Goal: Task Accomplishment & Management: Manage account settings

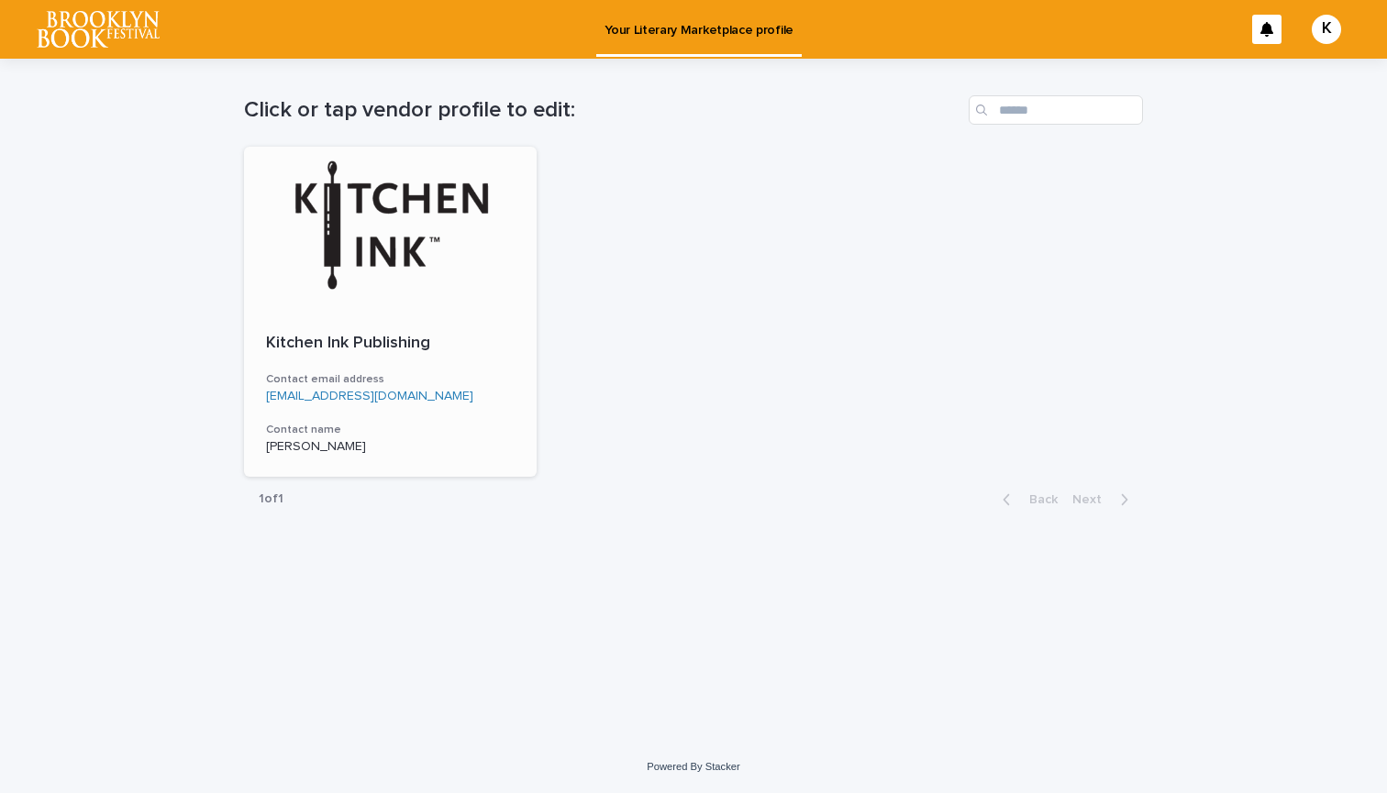
click at [411, 204] on div at bounding box center [390, 229] width 293 height 165
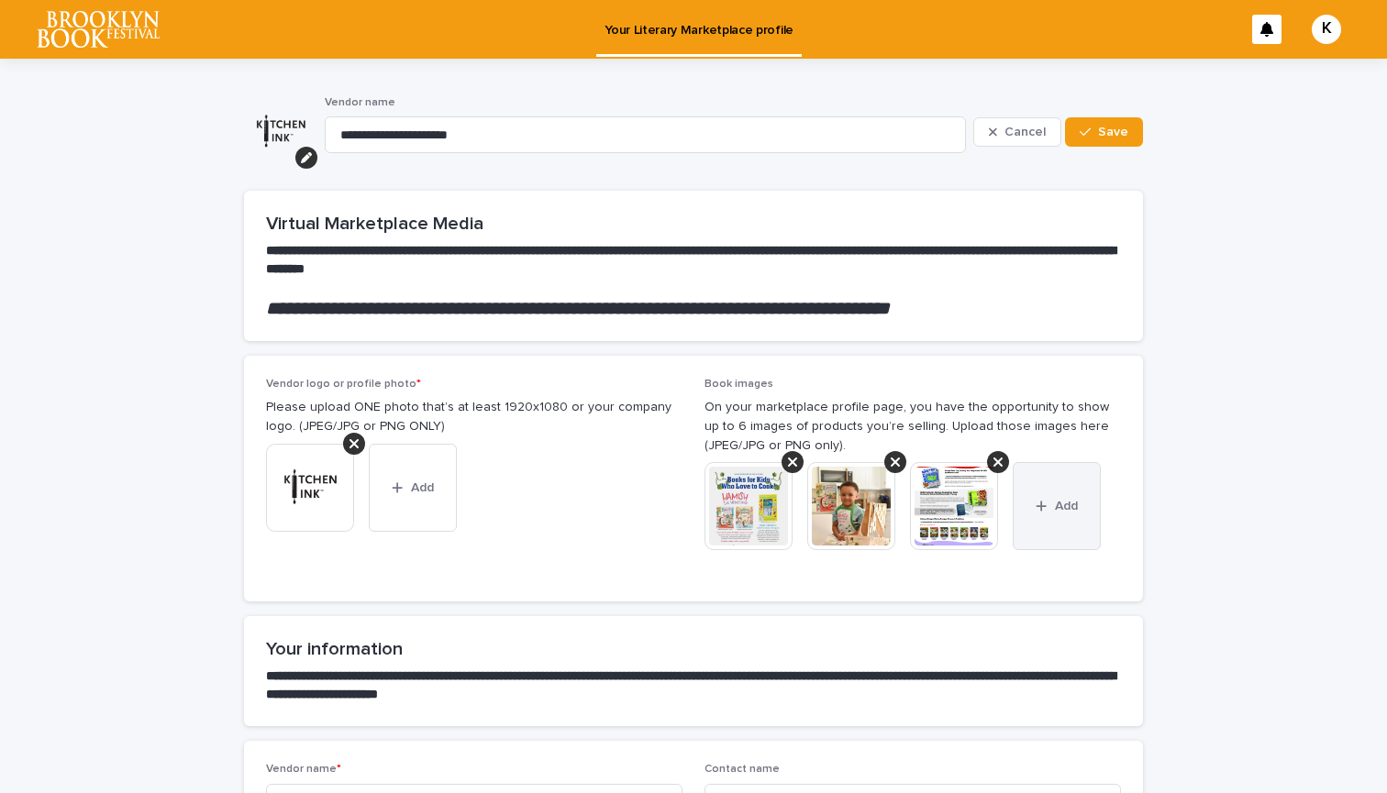
click at [1047, 501] on div "button" at bounding box center [1044, 506] width 18 height 13
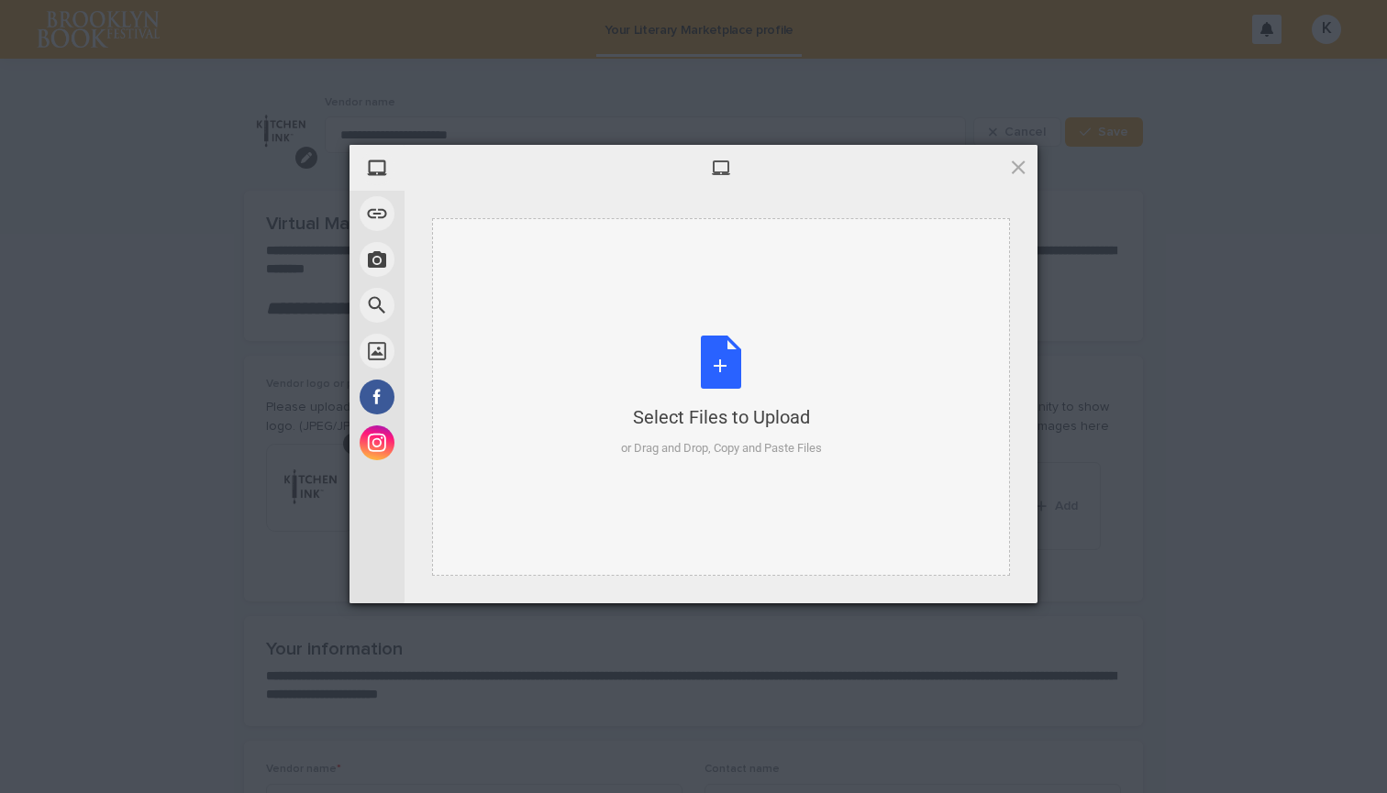
click at [722, 373] on div "Select Files to Upload or Drag and Drop, Copy and Paste Files" at bounding box center [721, 397] width 201 height 122
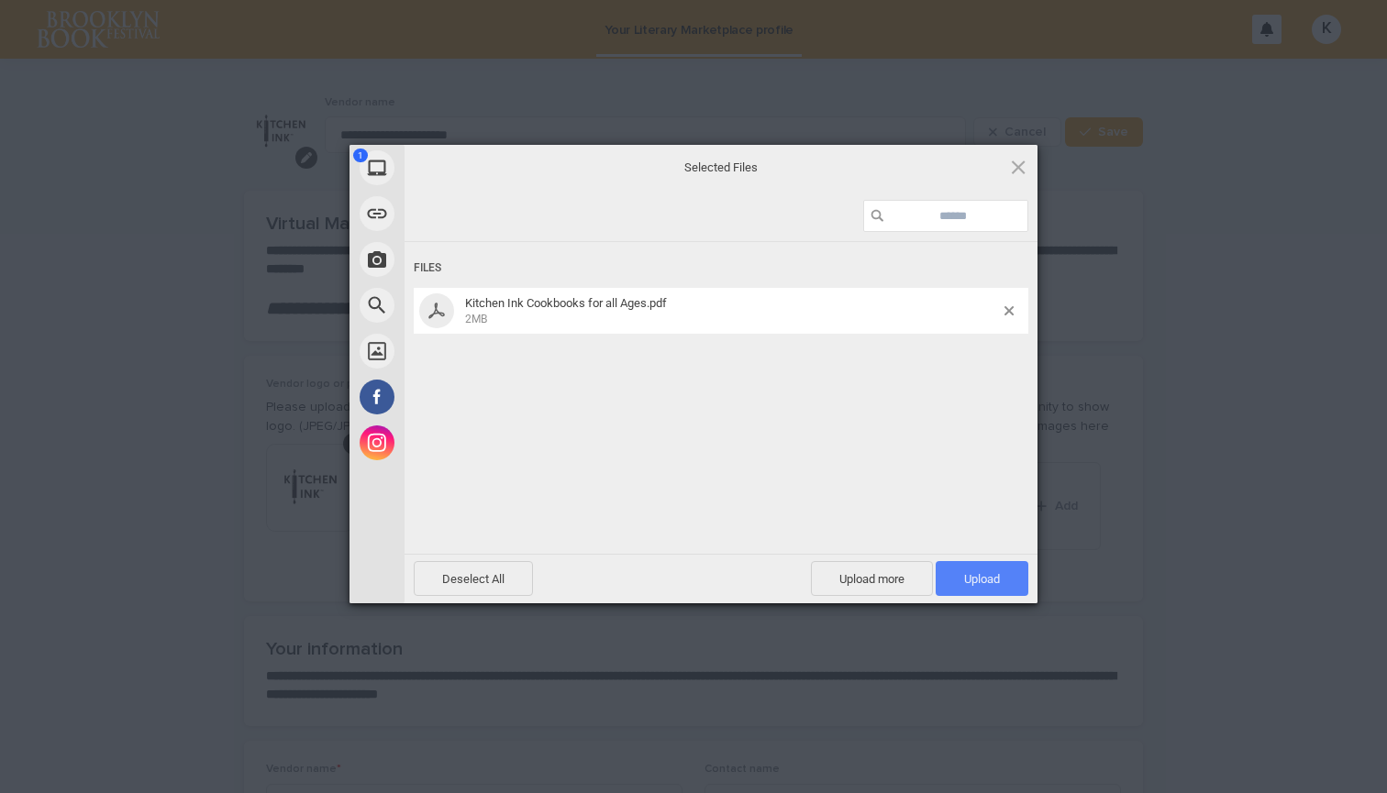
click at [1001, 578] on span "Upload 1" at bounding box center [981, 578] width 93 height 35
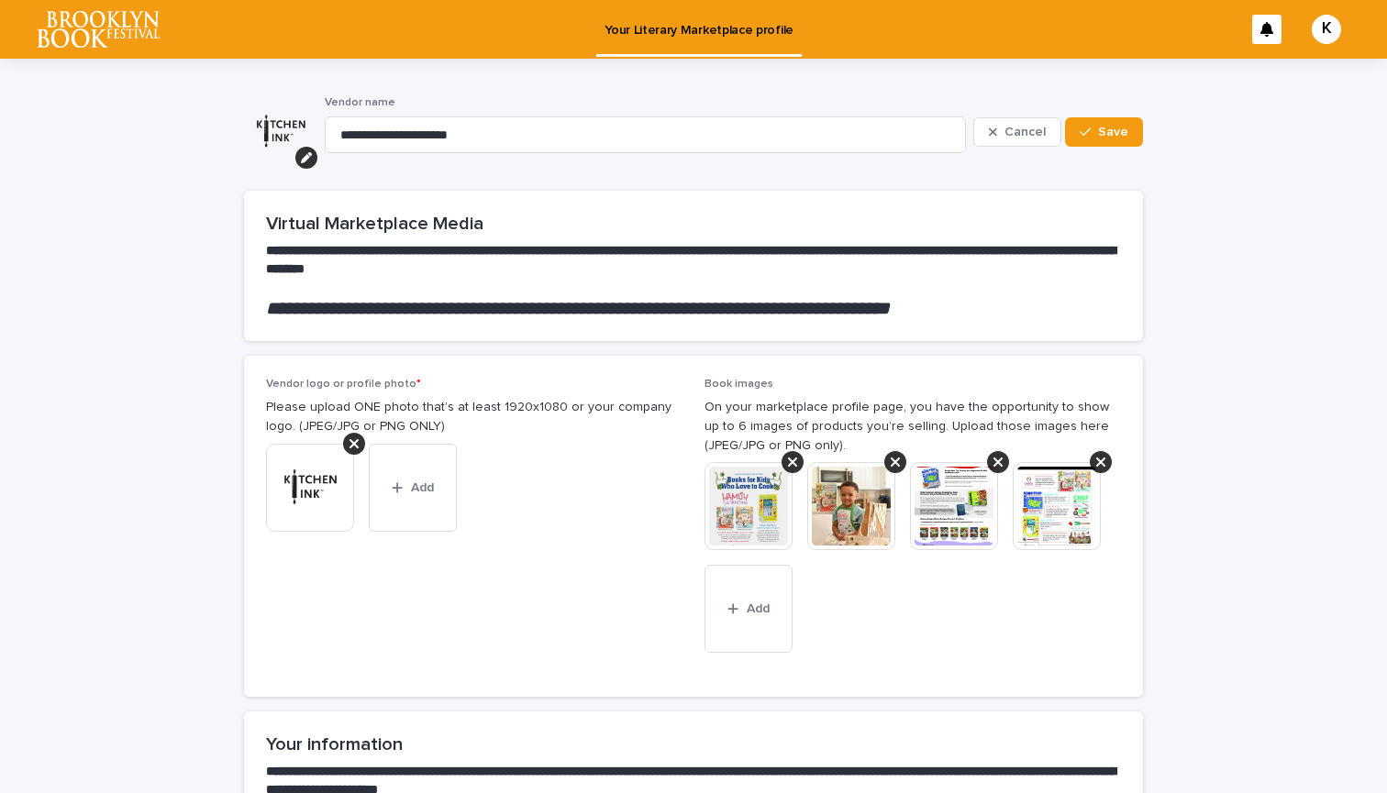
click at [1062, 521] on img at bounding box center [1057, 506] width 88 height 88
click at [744, 605] on div "button" at bounding box center [736, 609] width 18 height 13
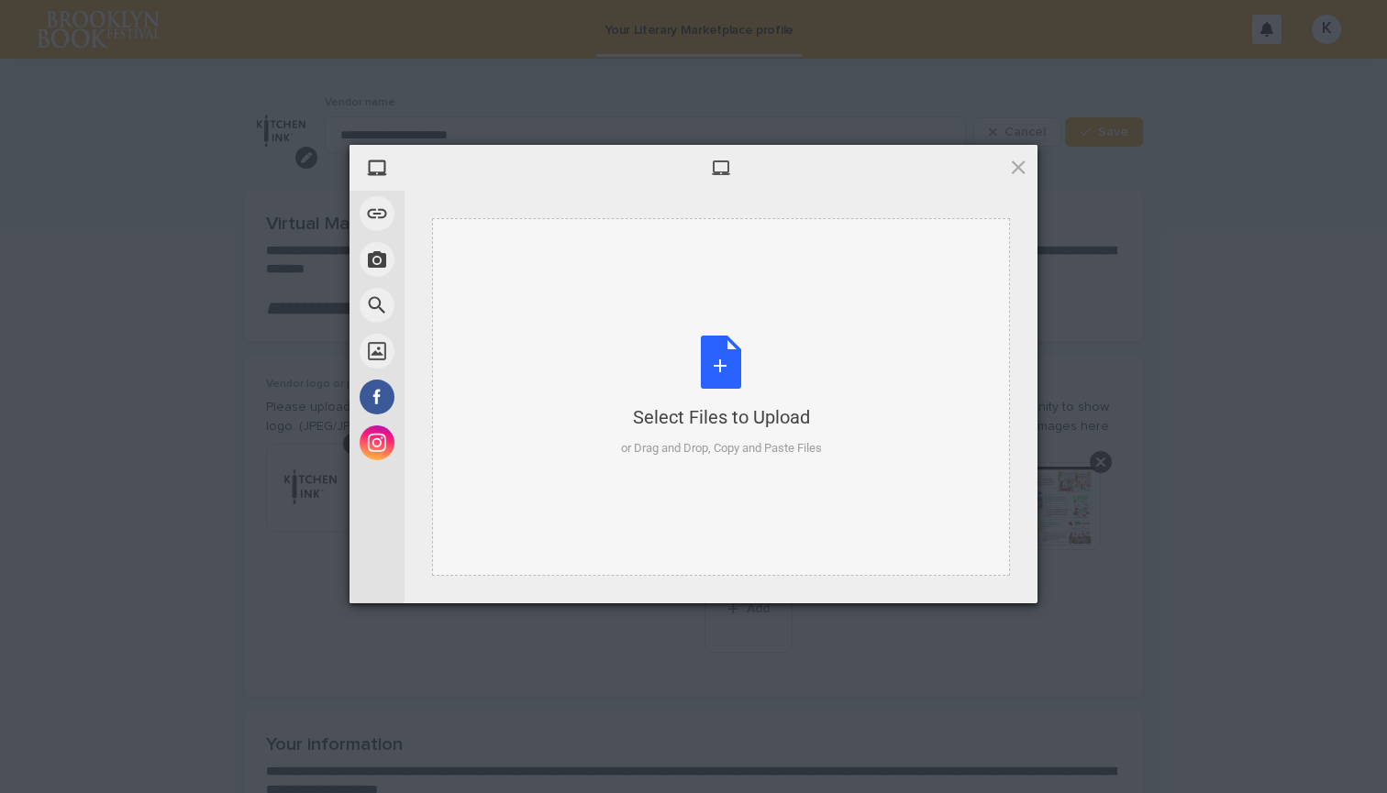
click at [723, 358] on div "Select Files to Upload or Drag and Drop, Copy and Paste Files" at bounding box center [721, 397] width 201 height 122
click at [1023, 171] on span at bounding box center [1018, 167] width 20 height 20
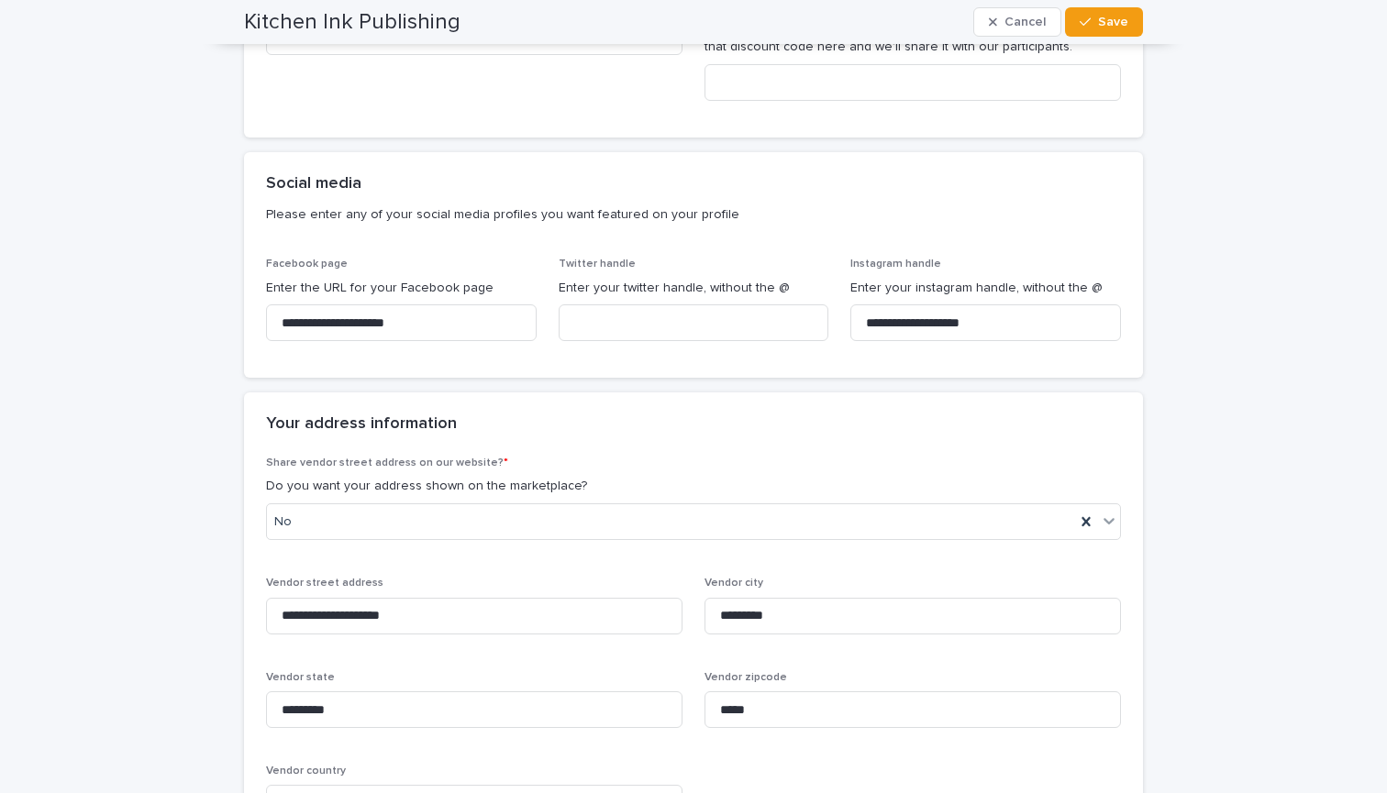
scroll to position [1250, 0]
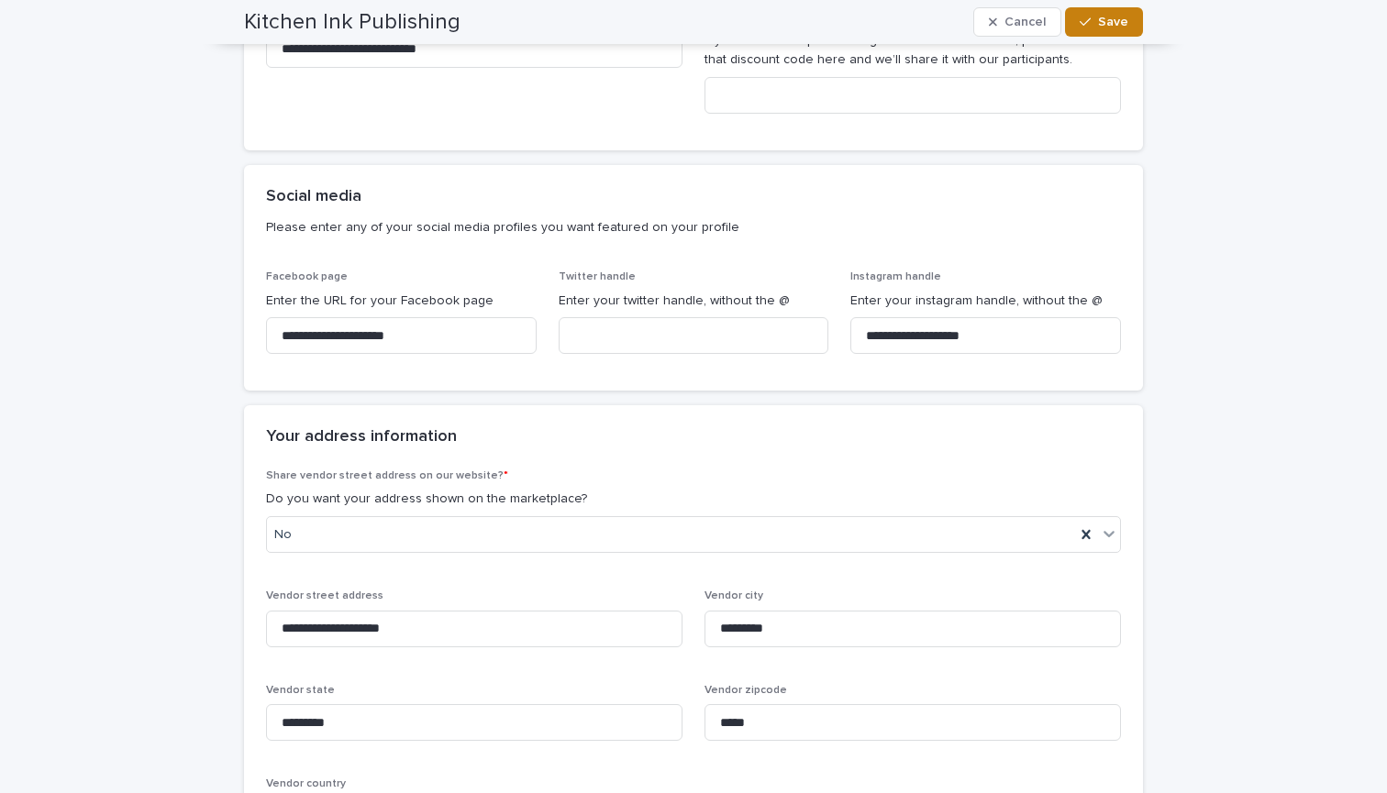
click at [1107, 21] on span "Save" at bounding box center [1113, 22] width 30 height 13
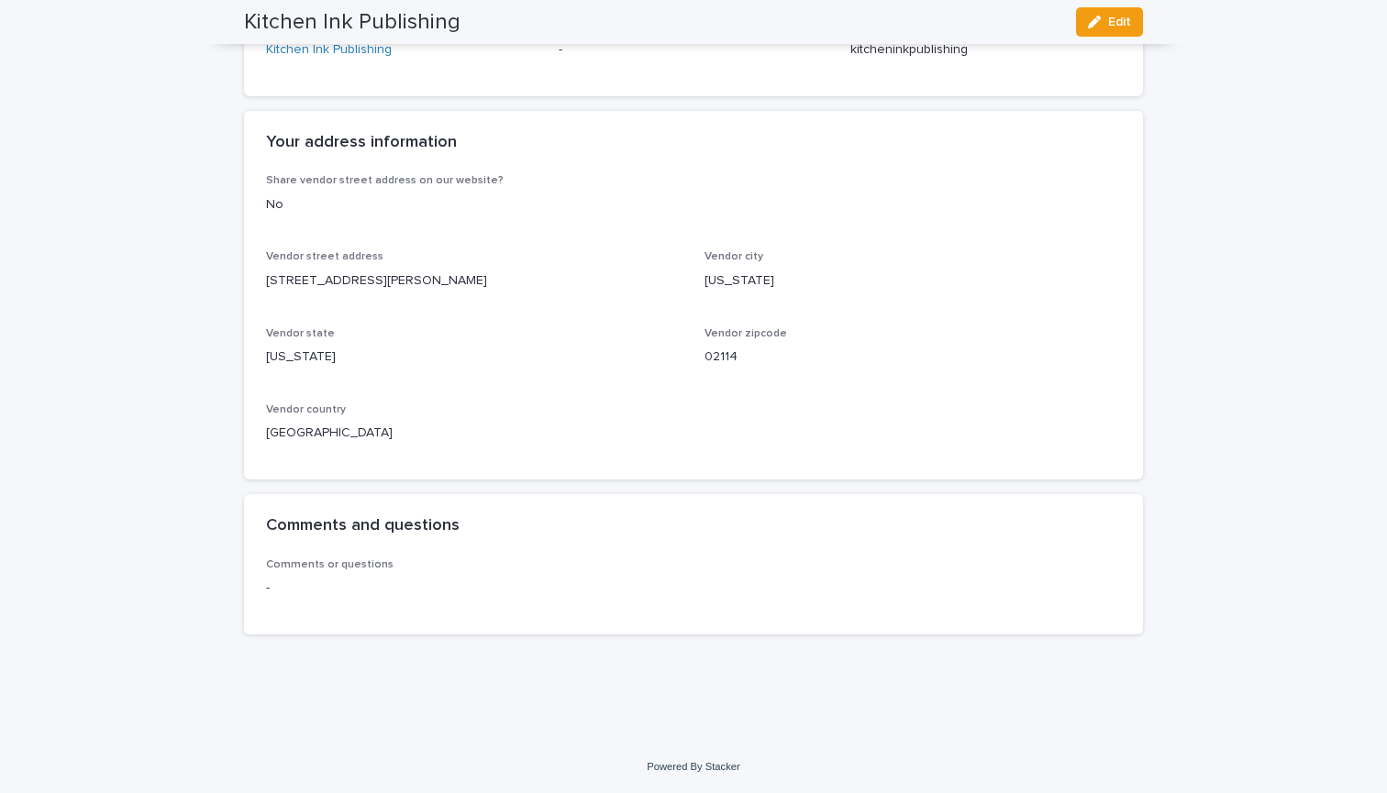
scroll to position [1151, 0]
